Goal: Transaction & Acquisition: Book appointment/travel/reservation

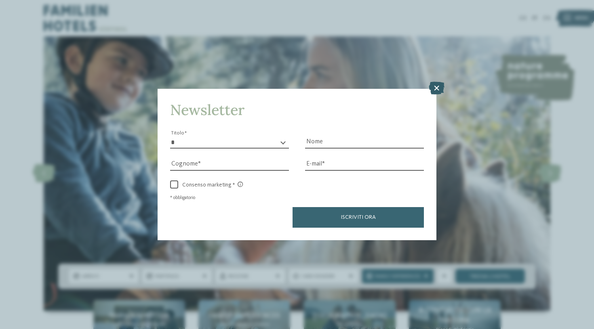
click at [438, 82] on icon at bounding box center [437, 88] width 16 height 13
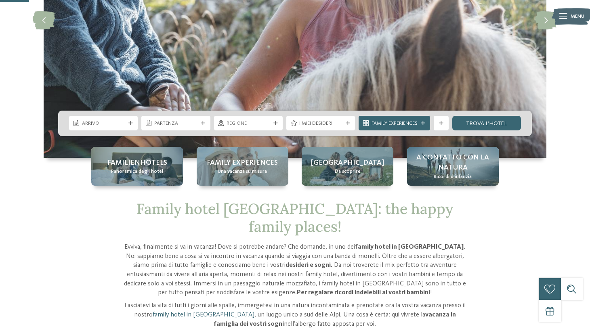
scroll to position [152, 0]
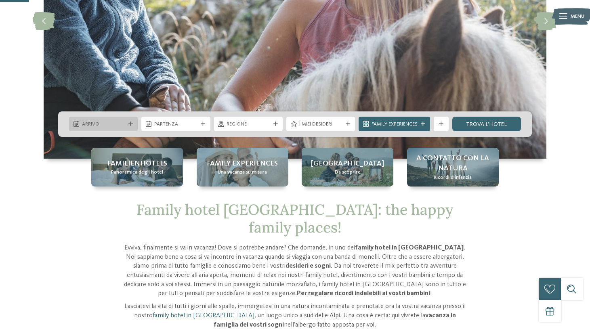
click at [127, 123] on div at bounding box center [130, 124] width 7 height 4
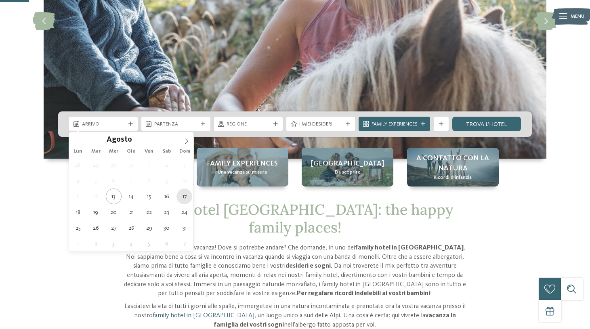
type div "17.08.2025"
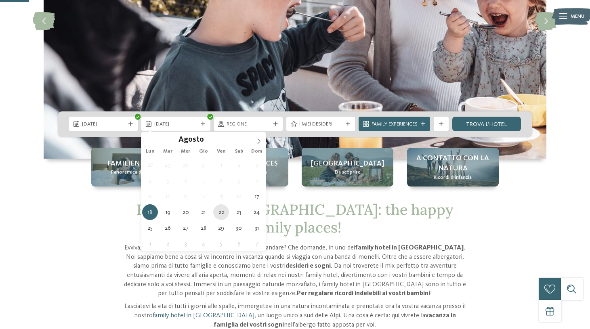
type div "22.08.2025"
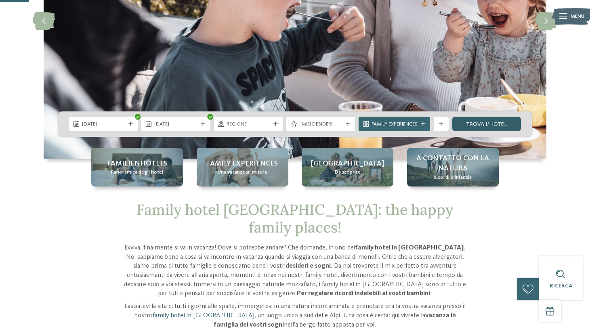
click at [474, 119] on link "trova l’hotel" at bounding box center [486, 124] width 69 height 15
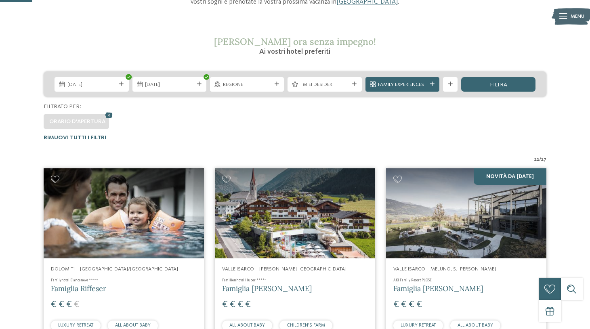
scroll to position [115, 0]
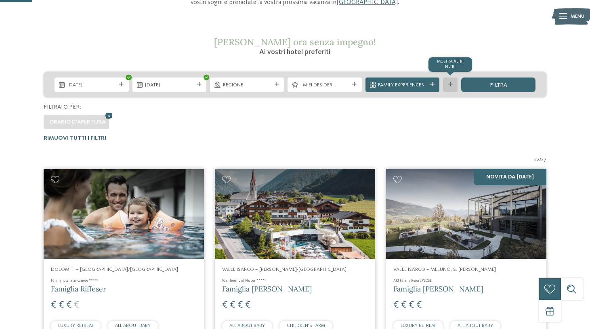
click at [452, 88] on div "mostra altri filtri" at bounding box center [450, 85] width 15 height 15
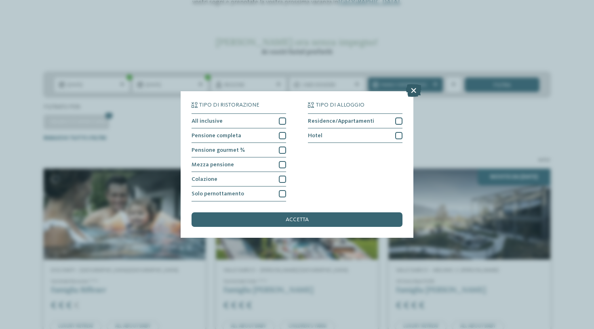
click at [414, 84] on icon at bounding box center [414, 90] width 16 height 13
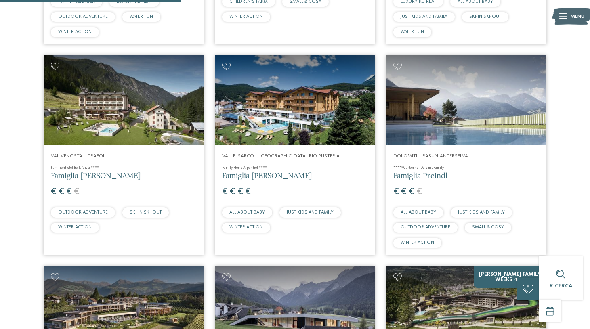
scroll to position [651, 0]
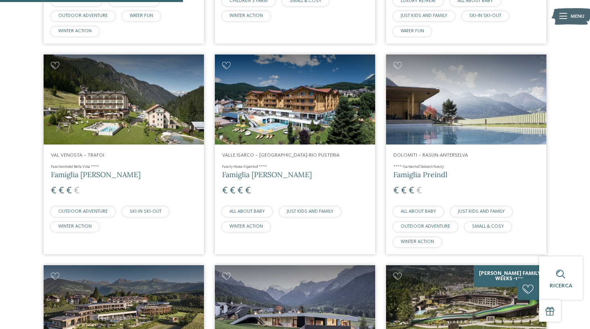
click at [289, 170] on h4 "Family Home Alpenhof ****" at bounding box center [295, 167] width 146 height 5
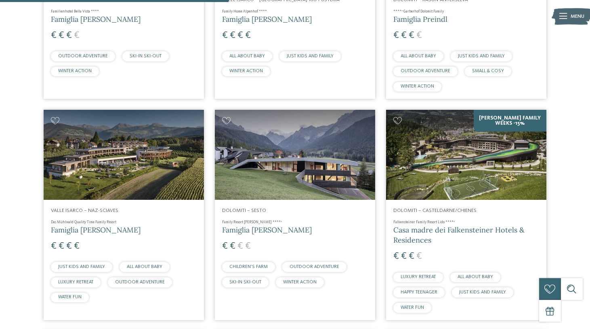
scroll to position [813, 0]
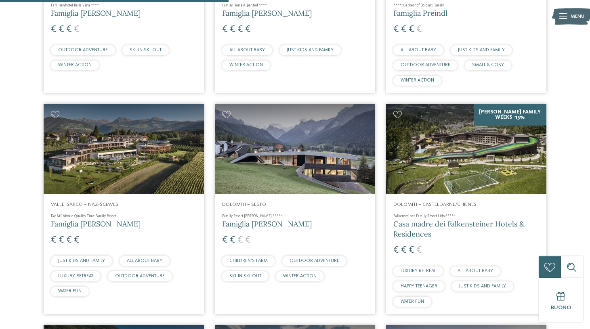
click at [480, 219] on h4 "Falkensteiner Family Resort Lido ****ˢ" at bounding box center [466, 216] width 146 height 5
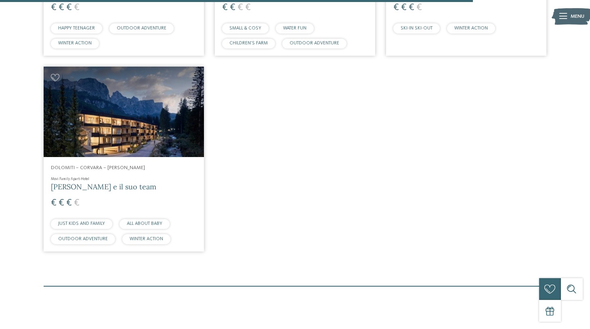
scroll to position [1681, 0]
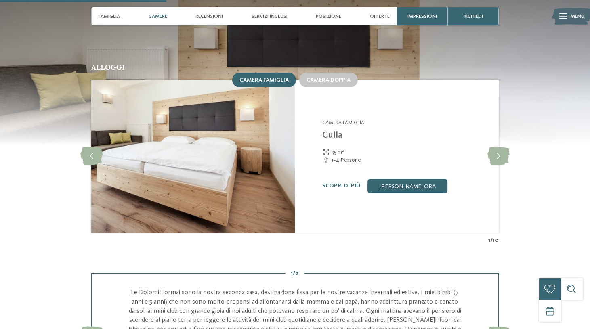
scroll to position [684, 0]
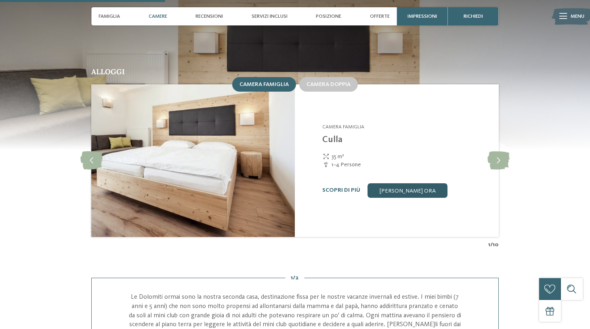
click at [395, 183] on link "[PERSON_NAME] ora" at bounding box center [408, 190] width 80 height 15
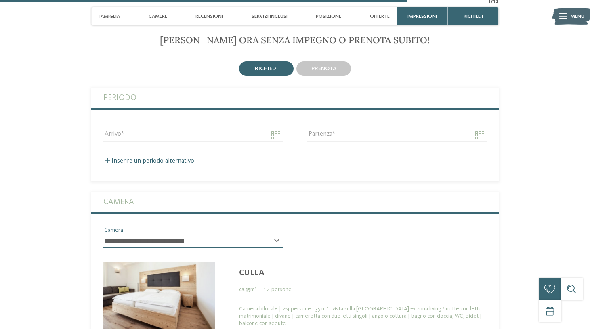
scroll to position [1761, 0]
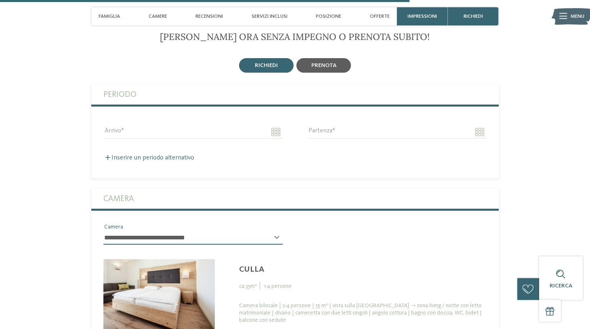
click at [332, 63] on span "prenota" at bounding box center [323, 66] width 25 height 6
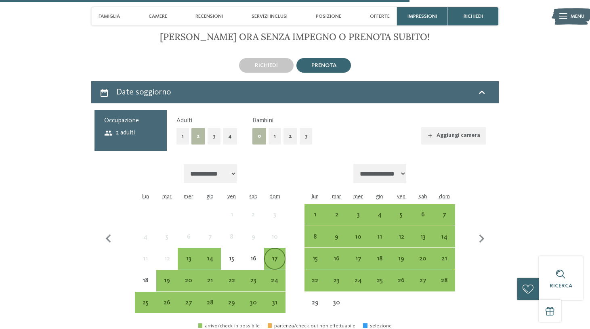
click at [275, 256] on div "17" at bounding box center [275, 266] width 20 height 20
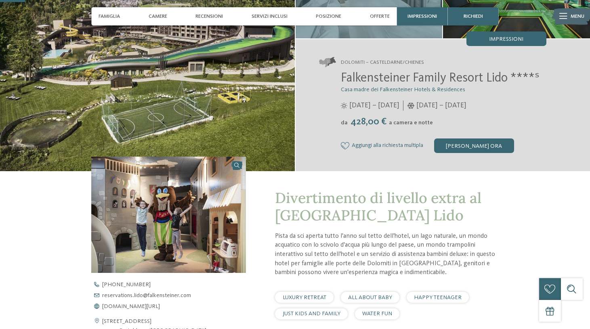
scroll to position [115, 0]
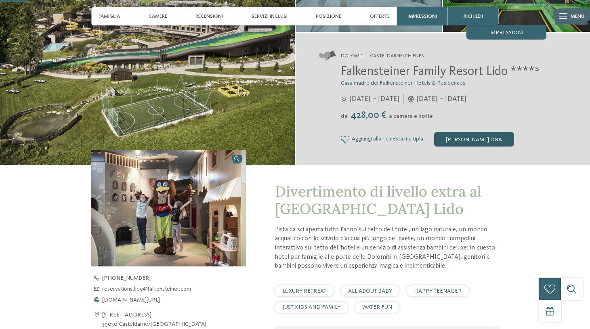
click at [475, 139] on div "[PERSON_NAME] ora" at bounding box center [474, 139] width 80 height 15
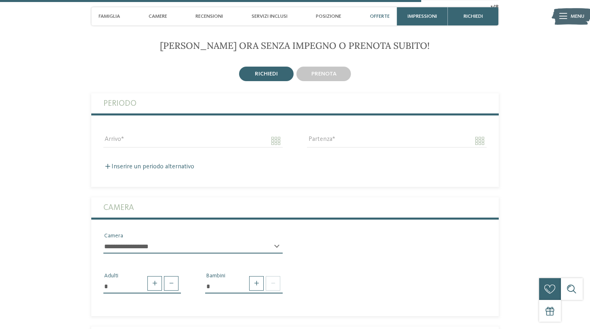
scroll to position [1766, 0]
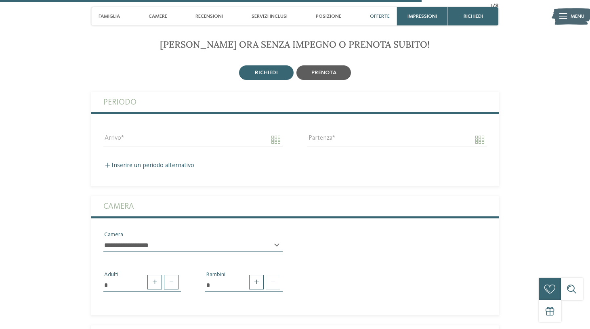
click at [337, 79] on div "prenota" at bounding box center [323, 72] width 55 height 15
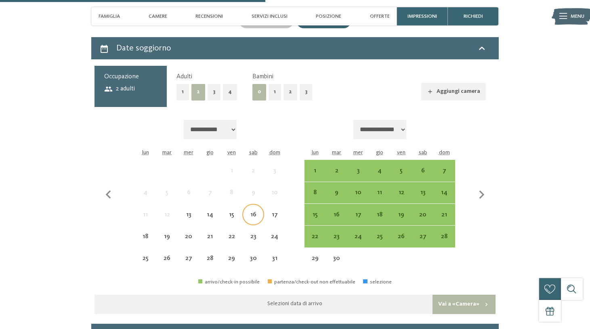
scroll to position [1820, 0]
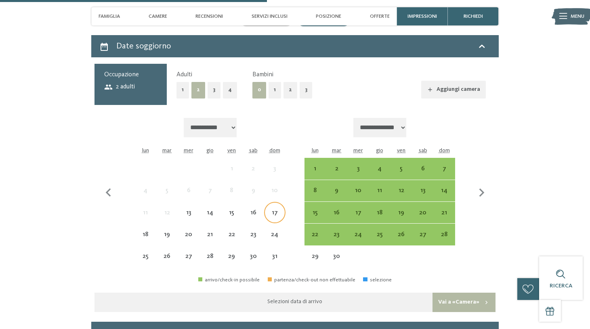
click at [275, 210] on div "17" at bounding box center [275, 220] width 20 height 20
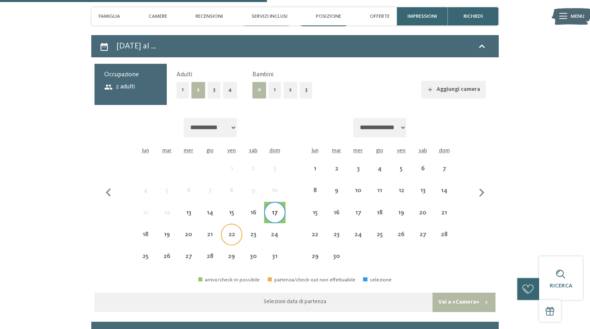
click at [231, 232] on div "22" at bounding box center [232, 241] width 20 height 20
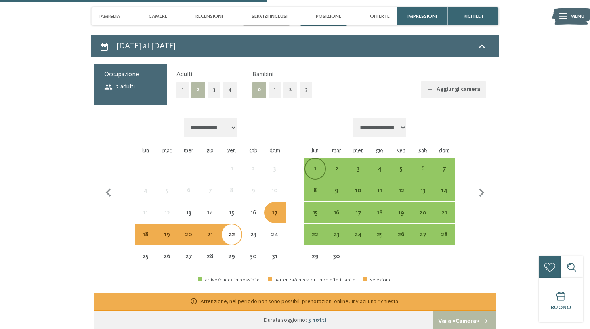
click at [323, 166] on div "1" at bounding box center [315, 176] width 20 height 20
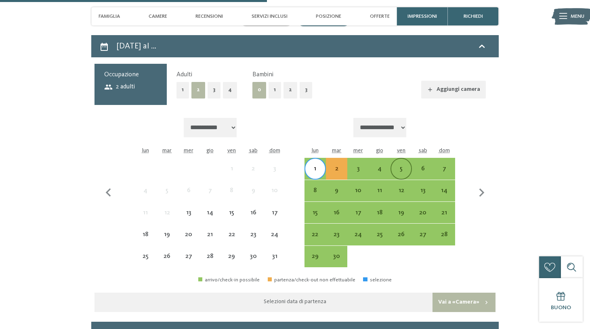
click at [403, 166] on div "5" at bounding box center [401, 176] width 20 height 20
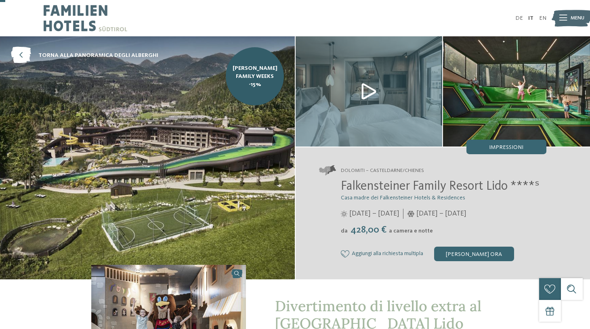
scroll to position [0, 0]
click at [479, 94] on img at bounding box center [516, 91] width 147 height 110
click at [248, 154] on img at bounding box center [147, 157] width 295 height 243
click at [131, 53] on span "torna alla panoramica degli alberghi" at bounding box center [98, 55] width 120 height 8
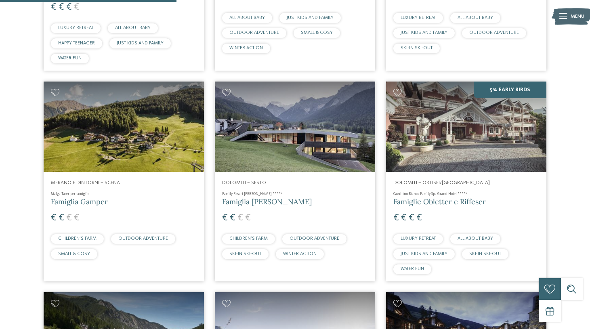
scroll to position [635, 0]
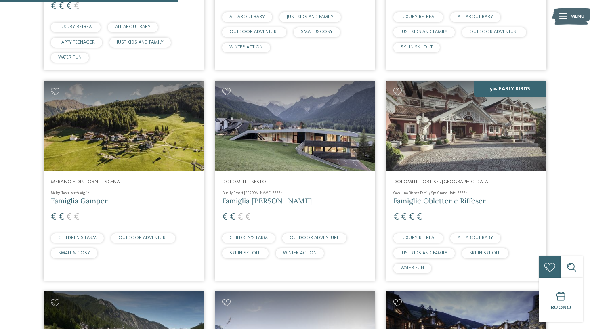
click at [292, 196] on h4 "Family Resort [PERSON_NAME] ****ˢ" at bounding box center [295, 193] width 146 height 5
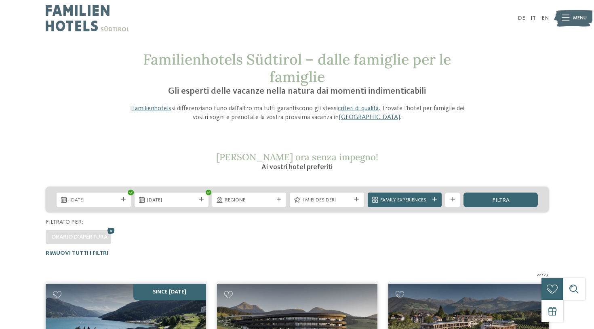
scroll to position [0, 0]
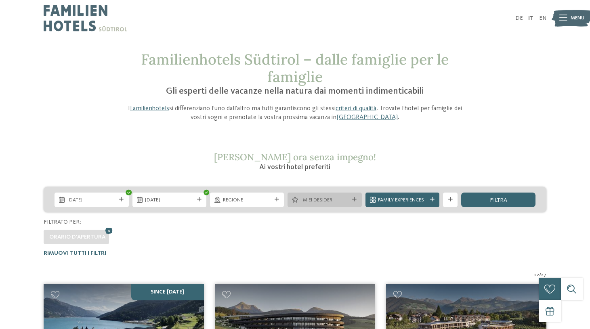
click at [340, 194] on div "I miei desideri" at bounding box center [325, 200] width 74 height 15
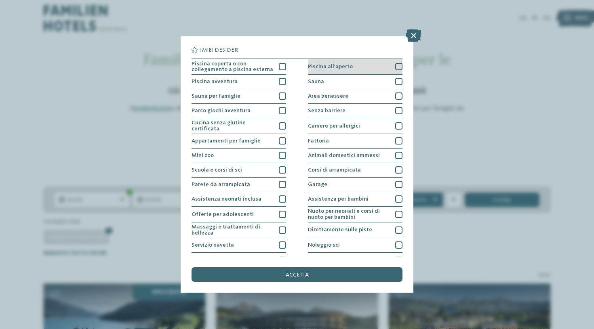
click at [343, 68] on span "Piscina all'aperto" at bounding box center [330, 67] width 45 height 6
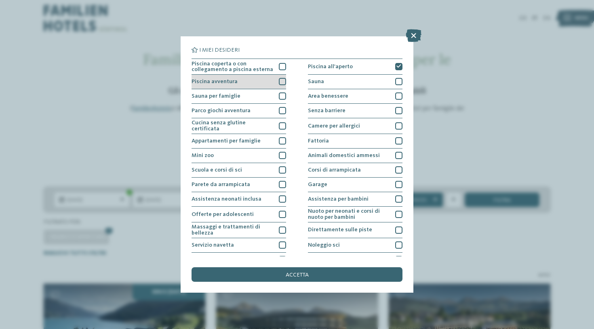
click at [279, 81] on div at bounding box center [282, 81] width 7 height 7
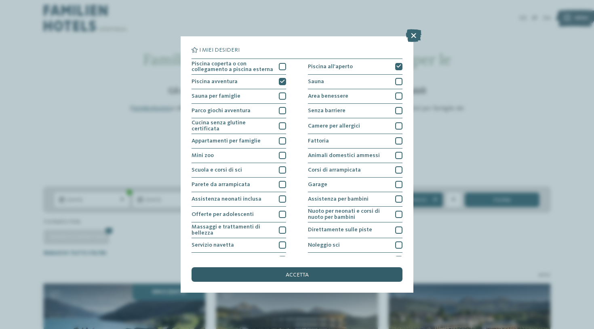
click at [303, 272] on span "accetta" at bounding box center [297, 275] width 23 height 6
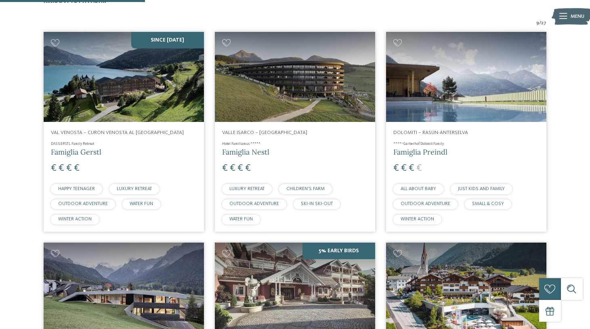
scroll to position [253, 0]
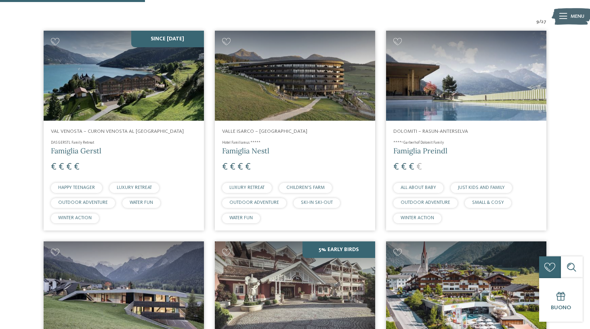
click at [147, 145] on h4 "DAS GERSTL Family Retreat" at bounding box center [124, 143] width 146 height 5
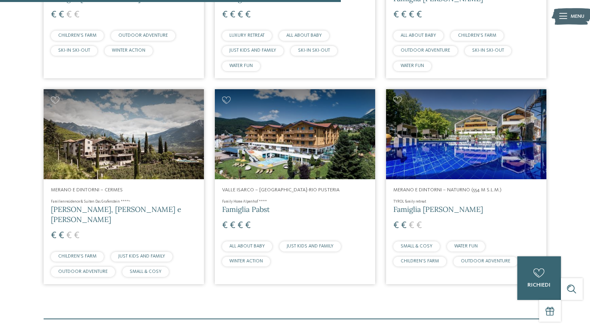
scroll to position [617, 0]
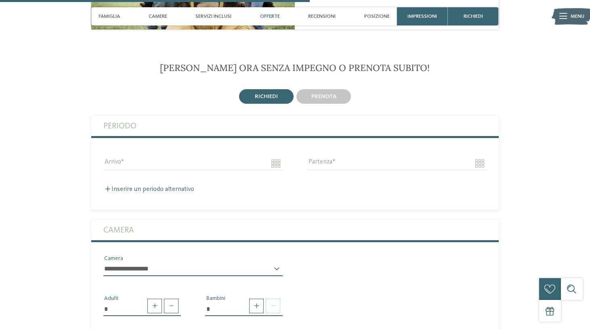
scroll to position [1186, 0]
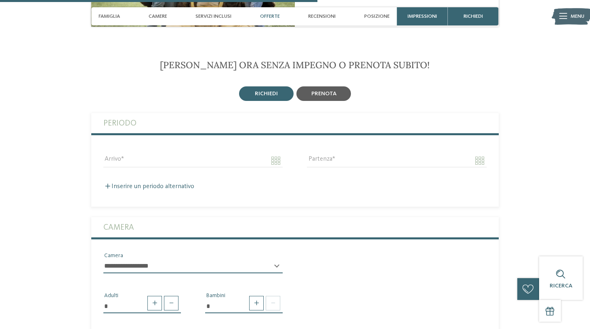
click at [340, 86] on div "prenota" at bounding box center [323, 93] width 55 height 15
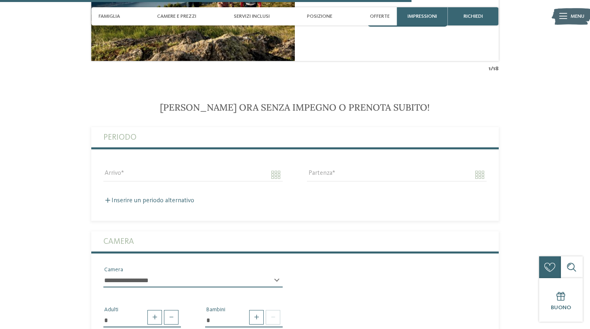
scroll to position [1701, 0]
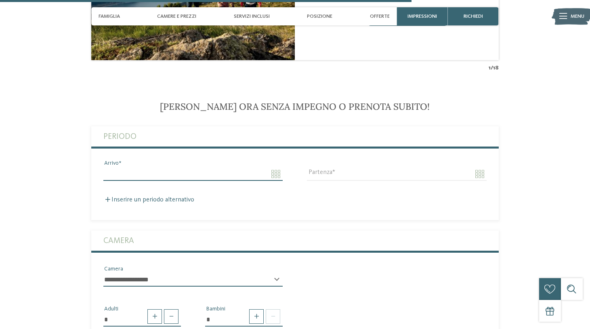
click at [273, 167] on input "Arrivo" at bounding box center [192, 174] width 179 height 14
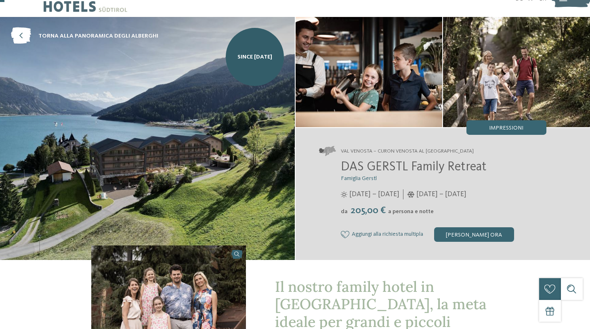
scroll to position [19, 0]
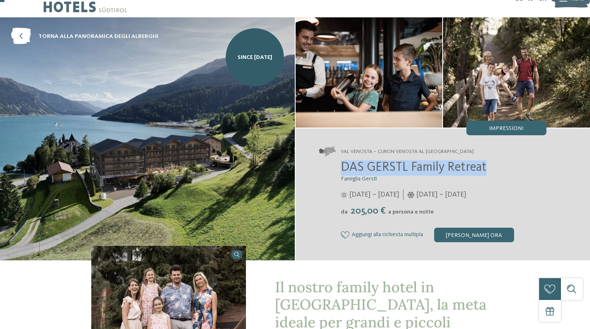
drag, startPoint x: 487, startPoint y: 170, endPoint x: 342, endPoint y: 170, distance: 144.6
click at [342, 170] on span "DAS GERSTL Family Retreat" at bounding box center [414, 167] width 146 height 13
